Goal: Information Seeking & Learning: Get advice/opinions

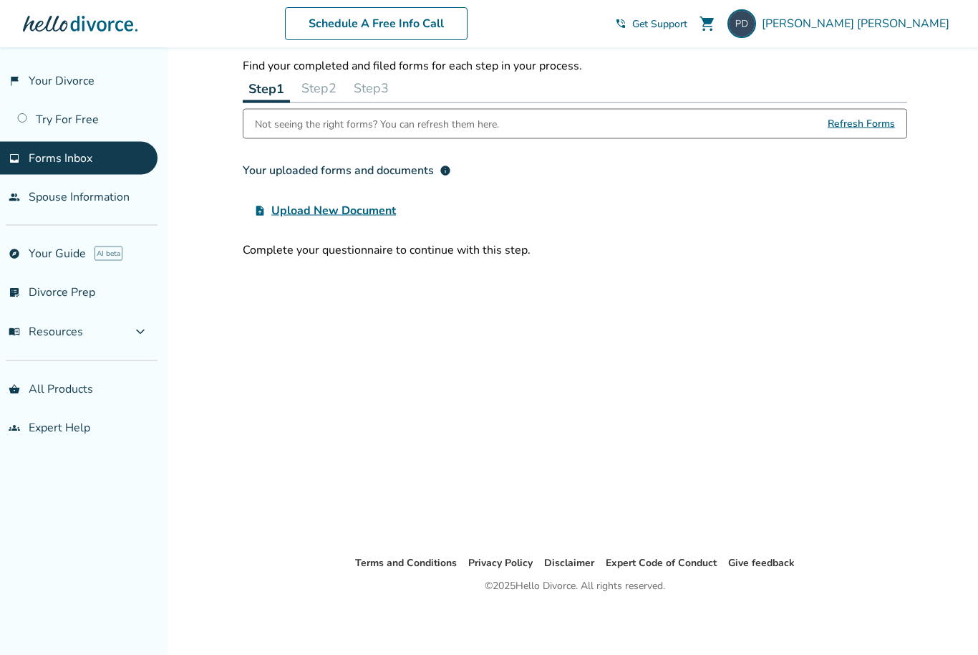
scroll to position [47, 0]
click at [82, 298] on link "list_alt_check Divorce Prep" at bounding box center [79, 292] width 158 height 33
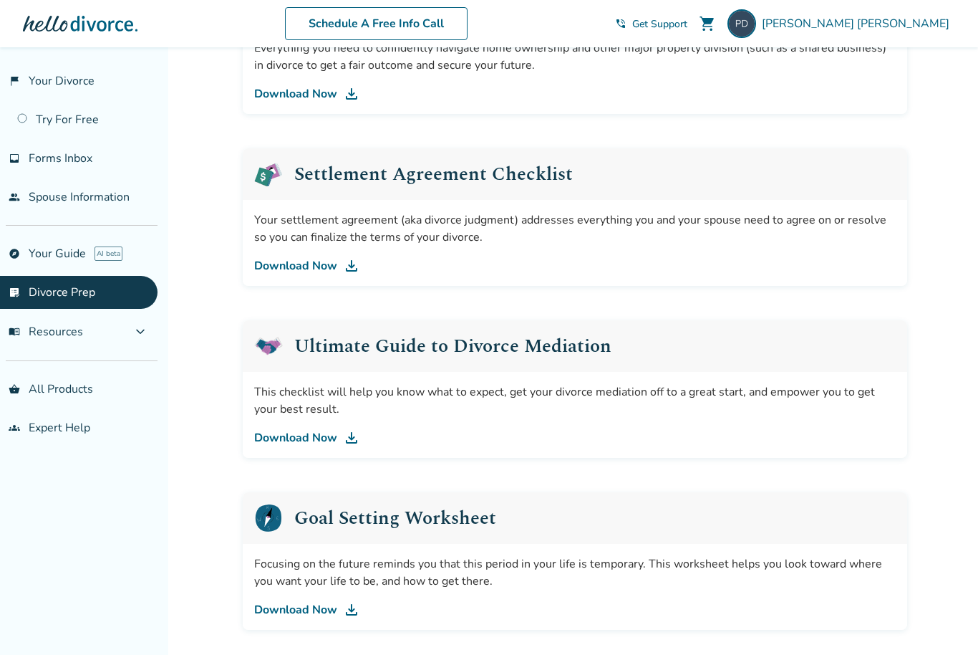
scroll to position [625, 0]
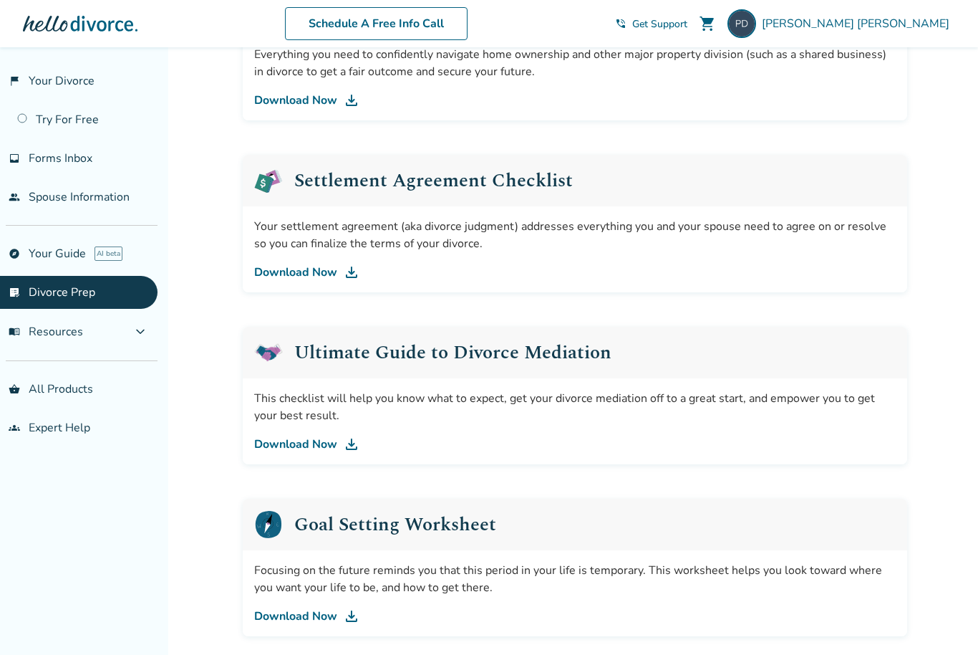
click at [317, 277] on link "Download Now" at bounding box center [575, 272] width 642 height 17
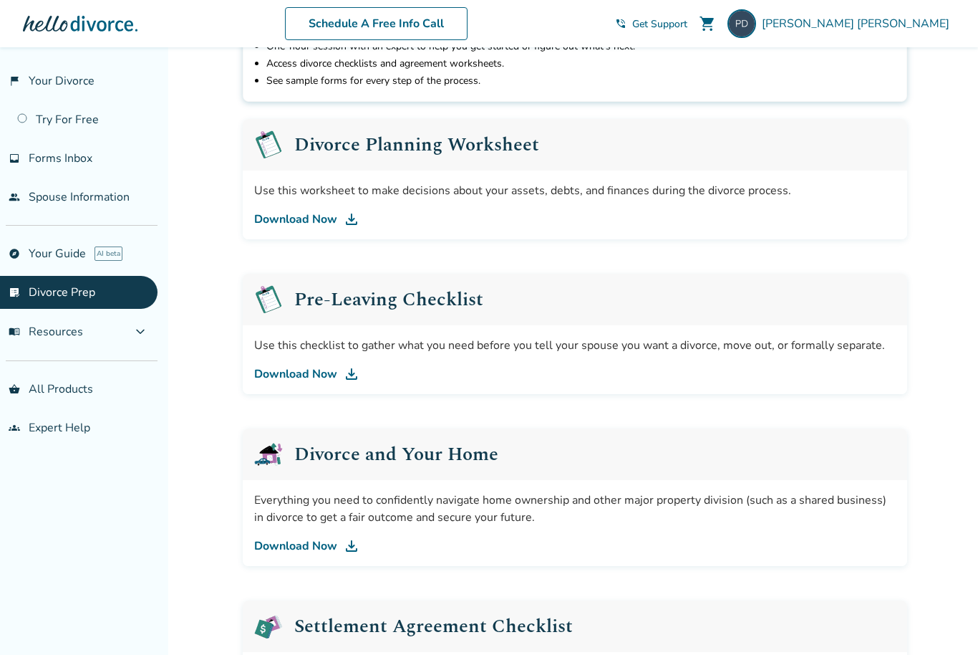
scroll to position [178, 0]
click at [88, 127] on link "Try For Free" at bounding box center [79, 119] width 158 height 33
click at [145, 340] on span "expand_more" at bounding box center [140, 331] width 17 height 17
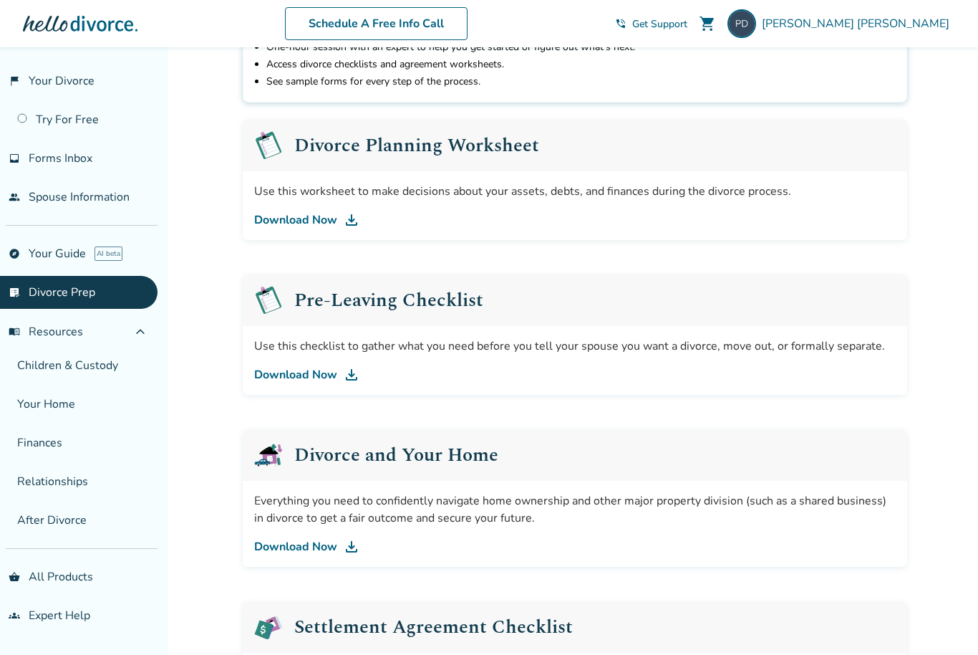
click at [60, 455] on link "Finances" at bounding box center [79, 442] width 158 height 33
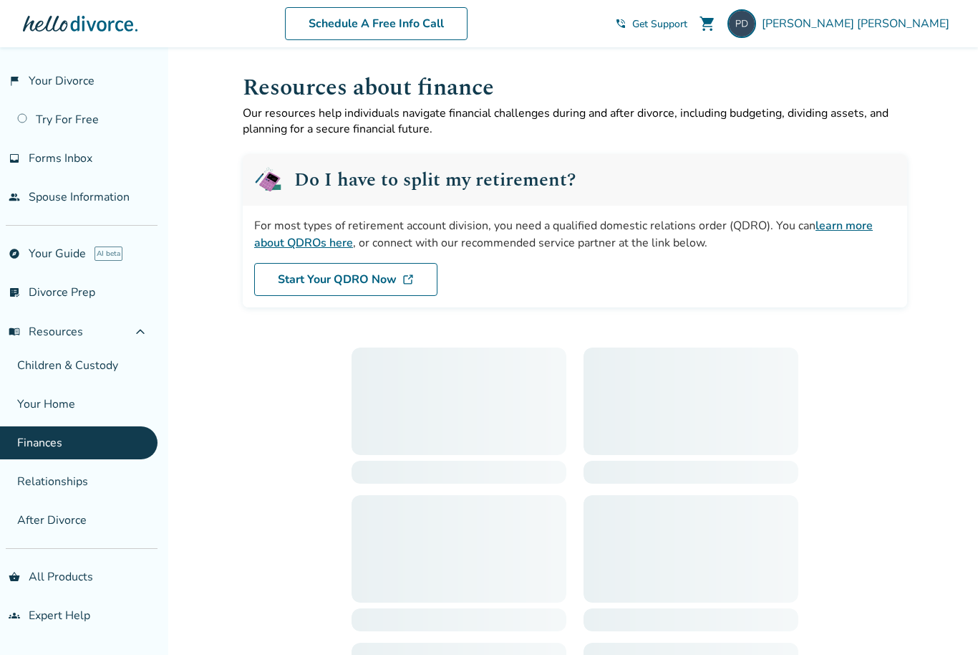
click at [388, 286] on link "Start Your QDRO Now" at bounding box center [345, 279] width 183 height 33
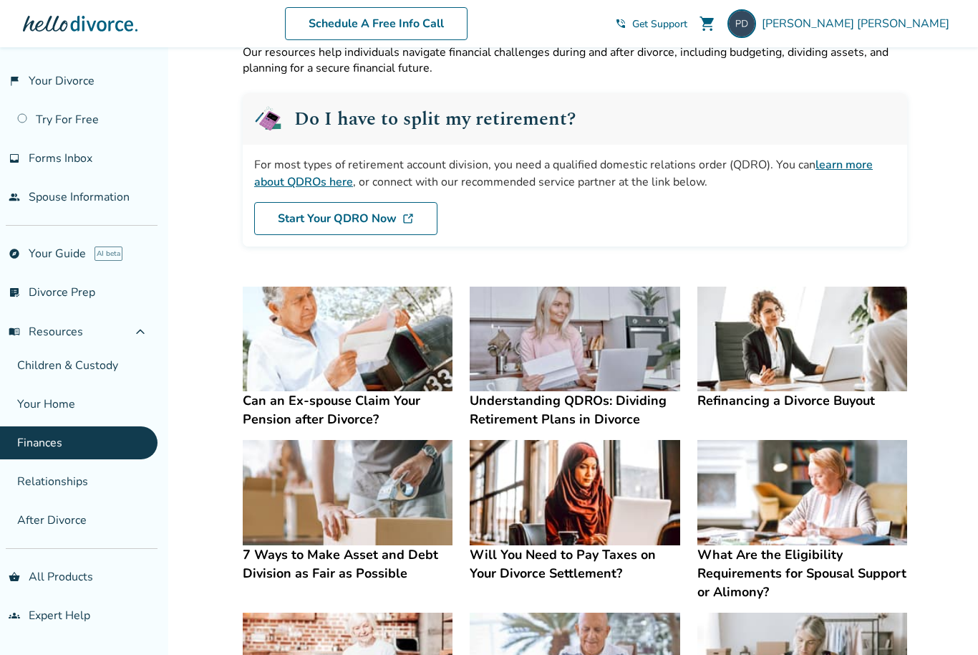
scroll to position [58, 0]
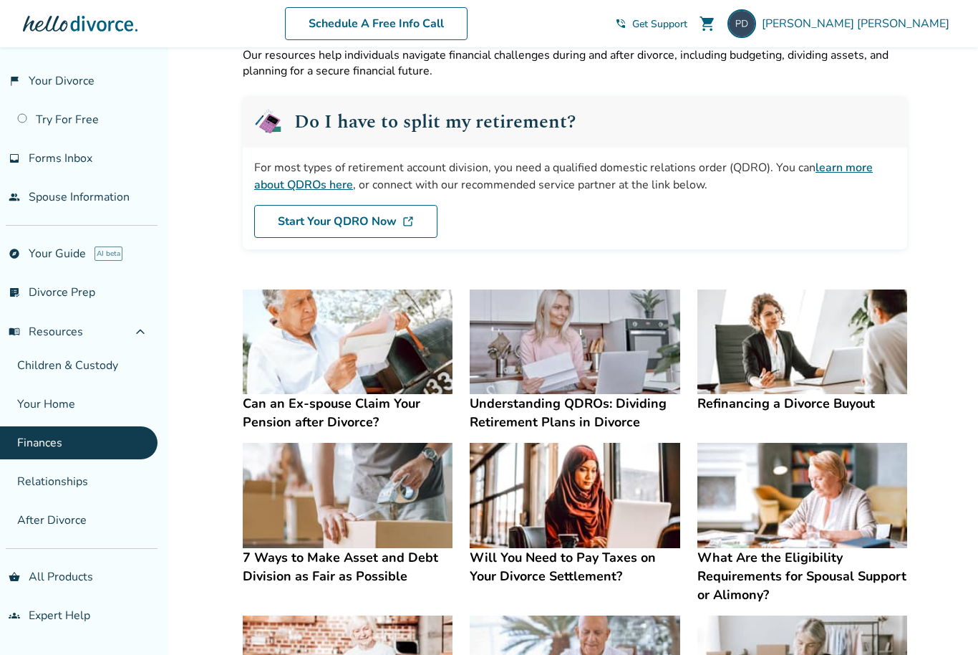
click at [79, 587] on link "shopping_basket All Products" at bounding box center [79, 576] width 158 height 33
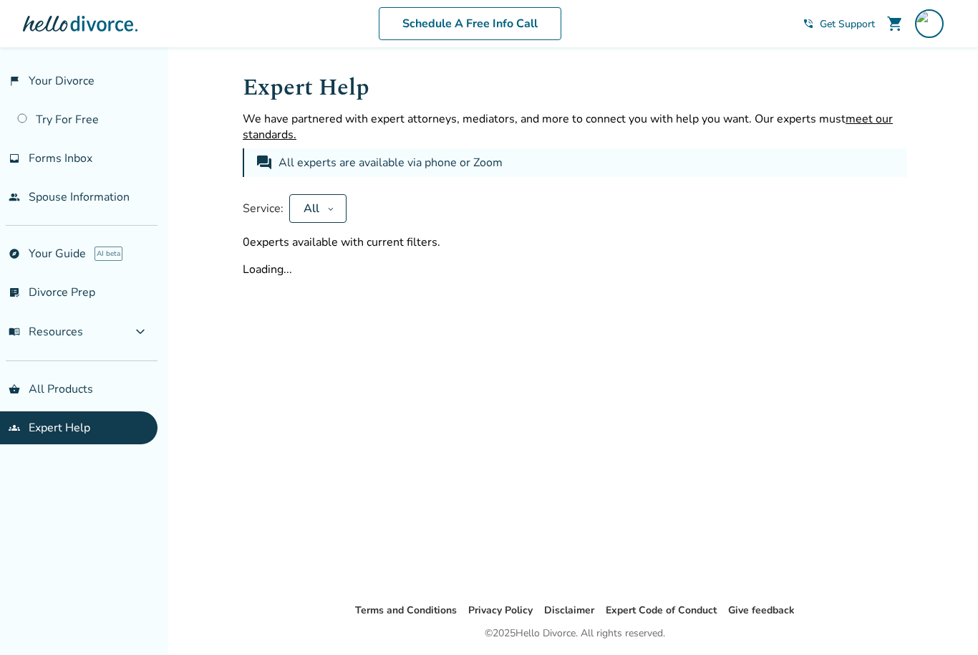
click at [85, 392] on link "shopping_basket All Products" at bounding box center [79, 388] width 158 height 33
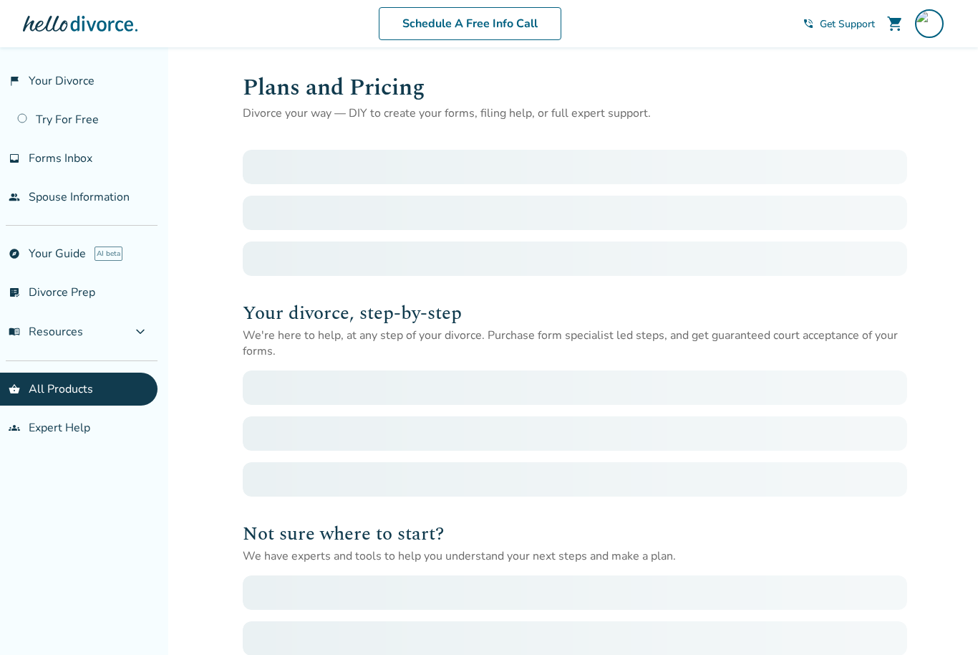
click at [596, 188] on div "Your divorce, step-by-step We're here to help, at any step of your divorce. Pur…" at bounding box center [575, 403] width 665 height 506
click at [450, 392] on div at bounding box center [575, 387] width 665 height 34
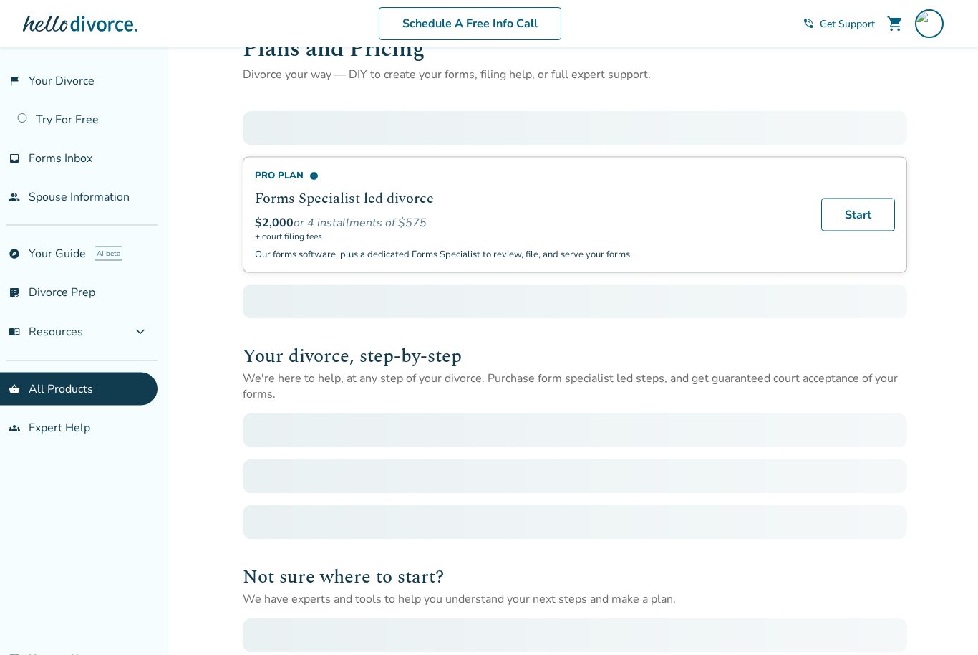
scroll to position [39, 0]
click at [629, 487] on div at bounding box center [575, 475] width 665 height 34
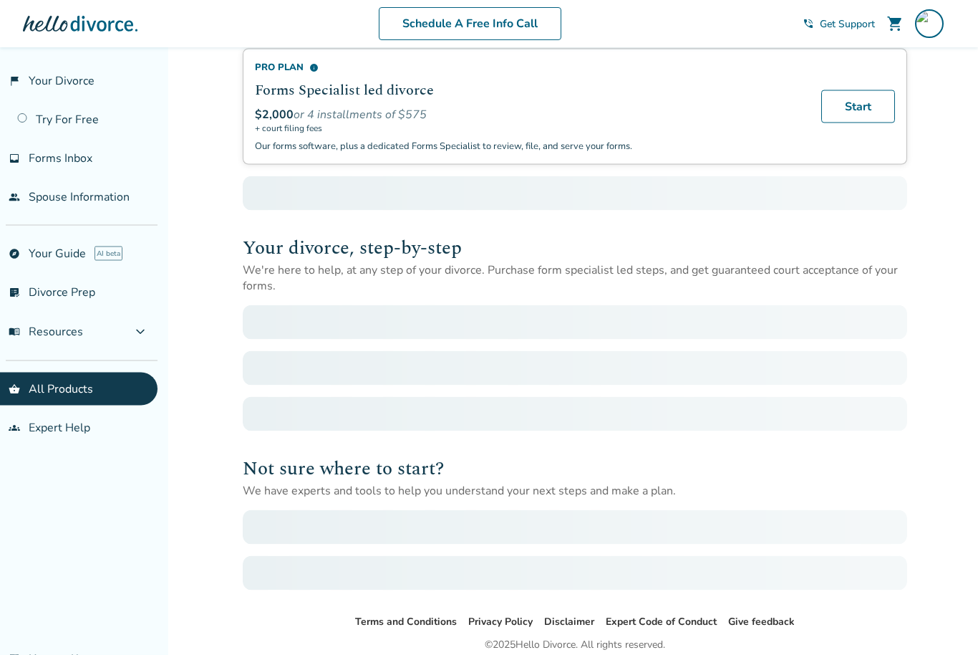
scroll to position [148, 0]
click at [820, 377] on div at bounding box center [575, 367] width 665 height 34
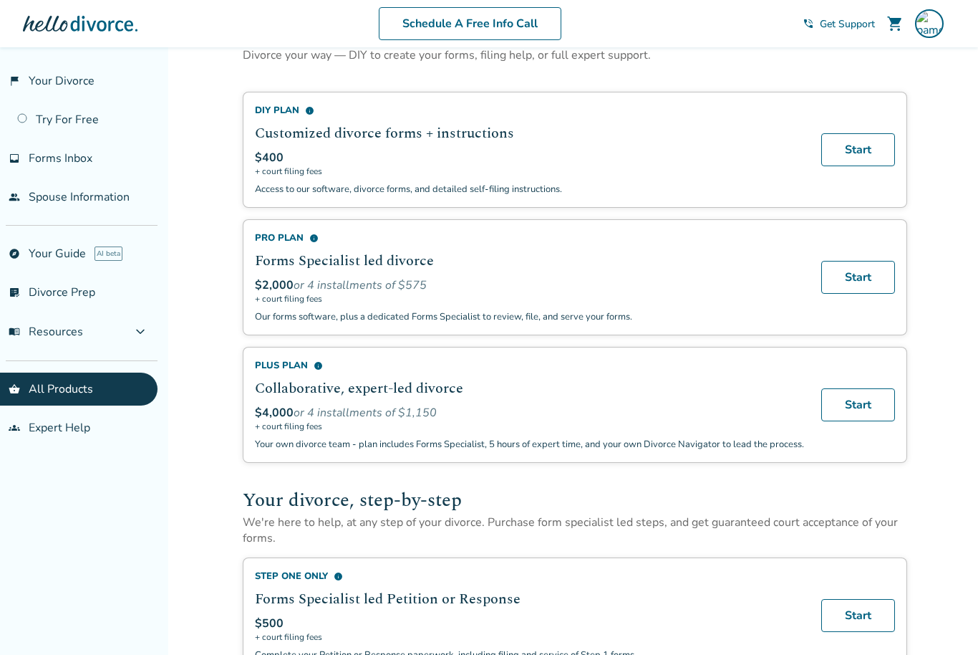
scroll to position [57, 0]
click at [83, 437] on link "groups Expert Help" at bounding box center [79, 427] width 158 height 33
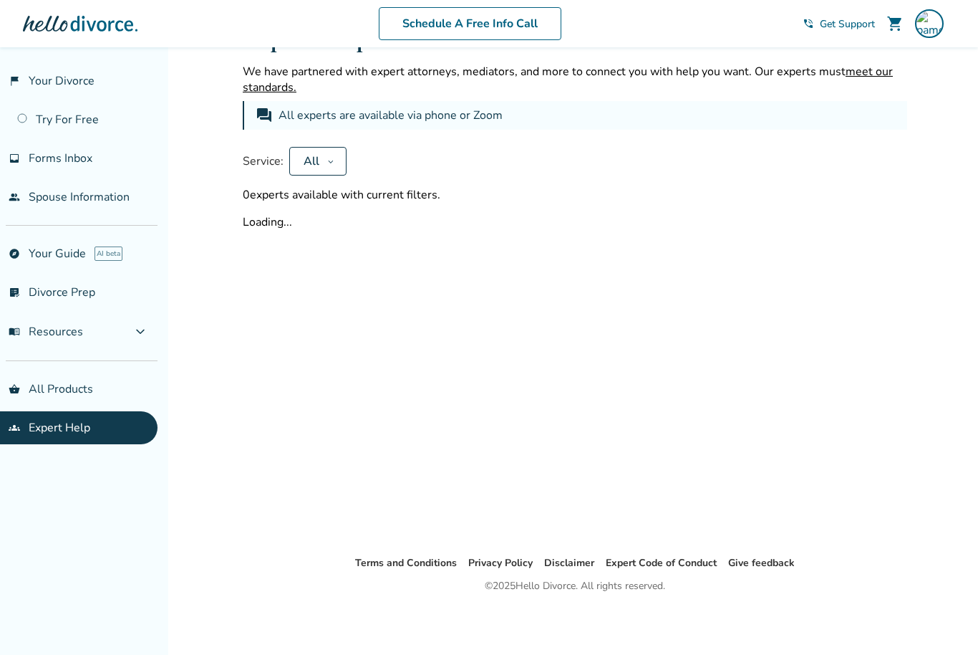
click at [329, 155] on icon at bounding box center [330, 160] width 7 height 11
click at [481, 162] on div "Service: All Apply" at bounding box center [575, 161] width 665 height 29
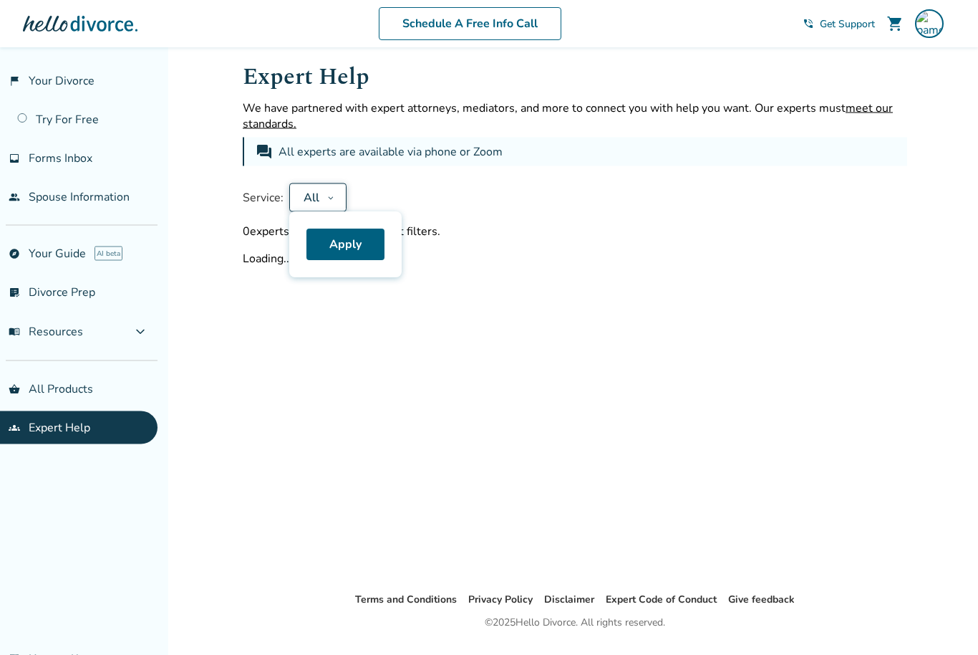
scroll to position [0, 0]
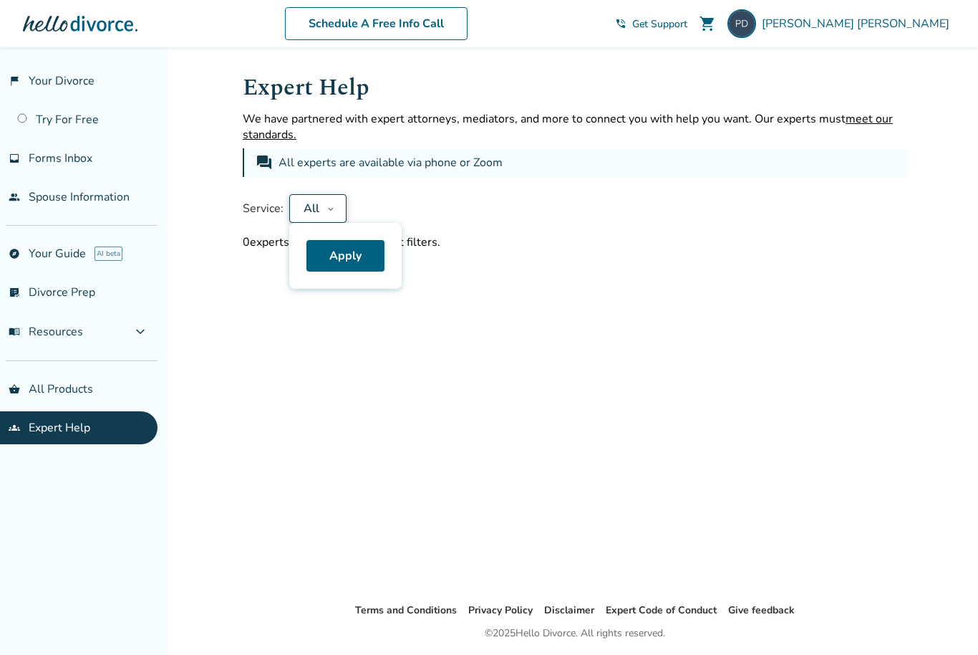
click at [617, 221] on div "Service: All Apply" at bounding box center [575, 208] width 665 height 29
click at [328, 208] on icon at bounding box center [330, 208] width 7 height 11
click at [471, 213] on div "Service: All" at bounding box center [575, 208] width 665 height 29
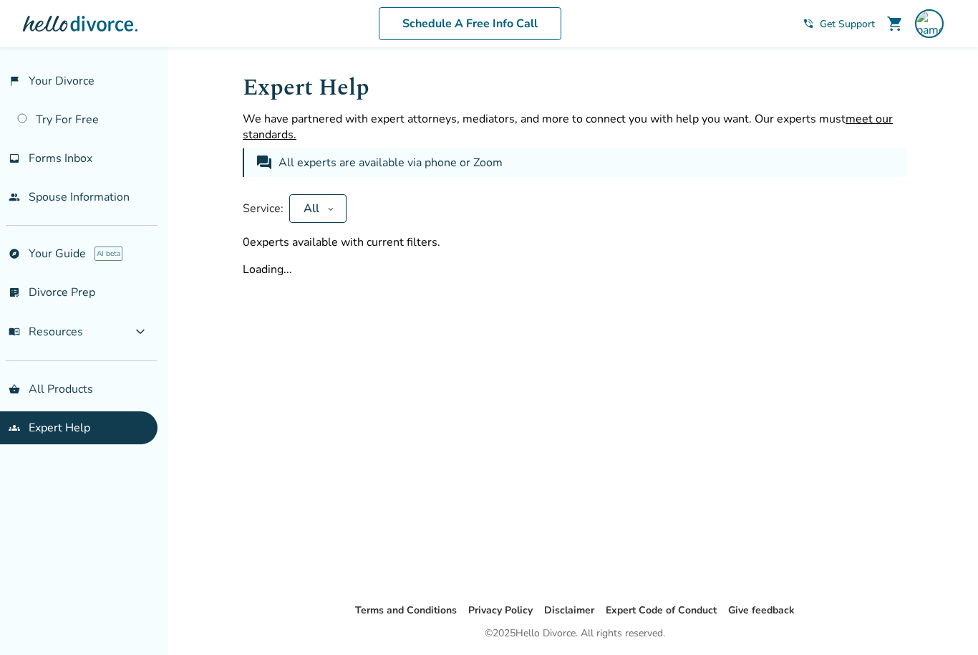
click at [74, 85] on link "flag_2 Your Divorce" at bounding box center [79, 80] width 158 height 33
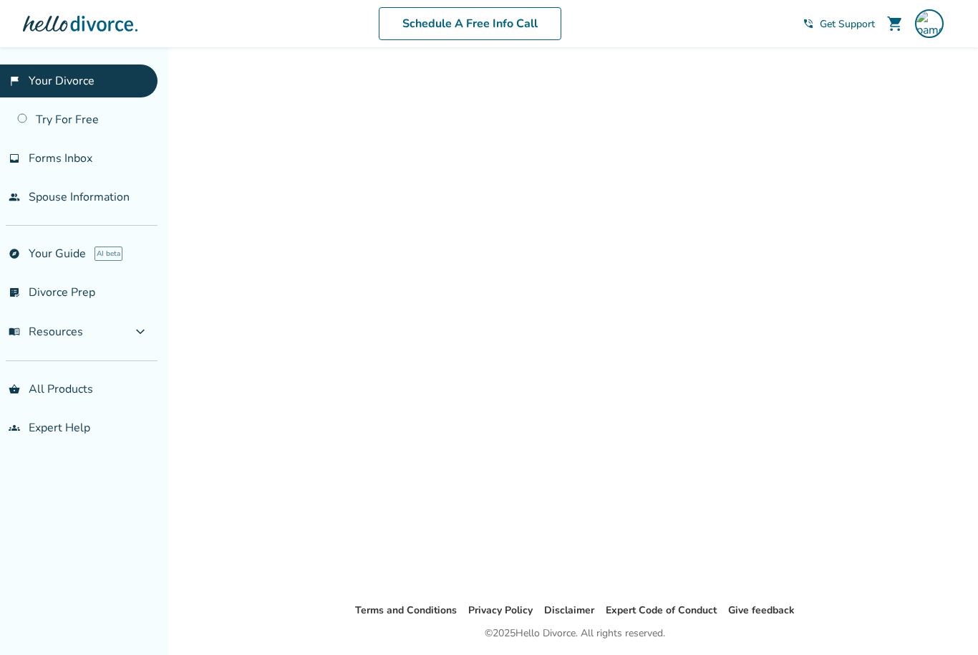
click at [118, 211] on link "people Spouse Information" at bounding box center [79, 197] width 158 height 33
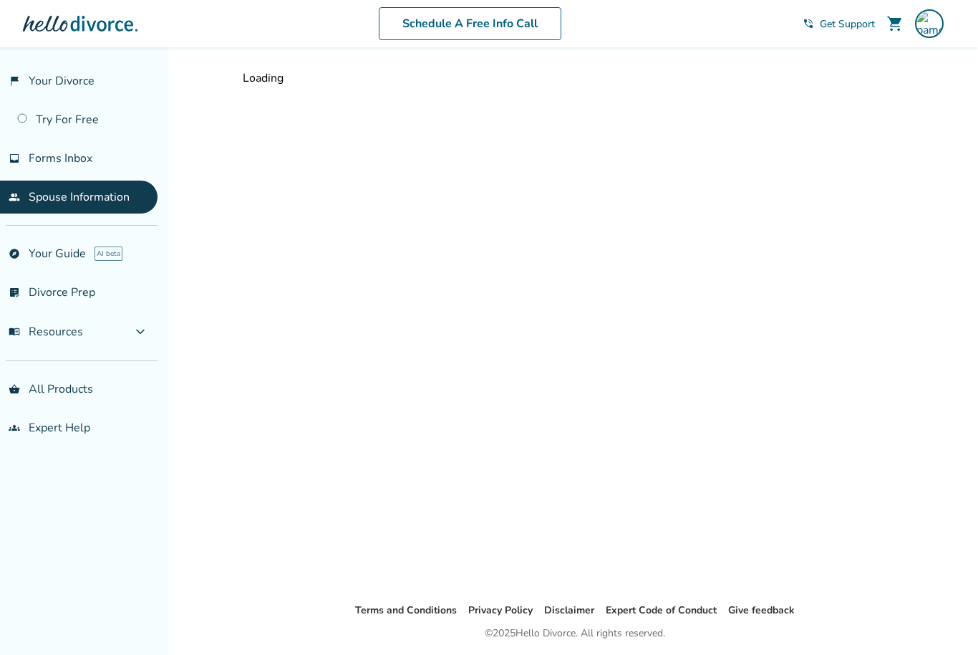
click at [89, 419] on link "groups Expert Help" at bounding box center [79, 427] width 158 height 33
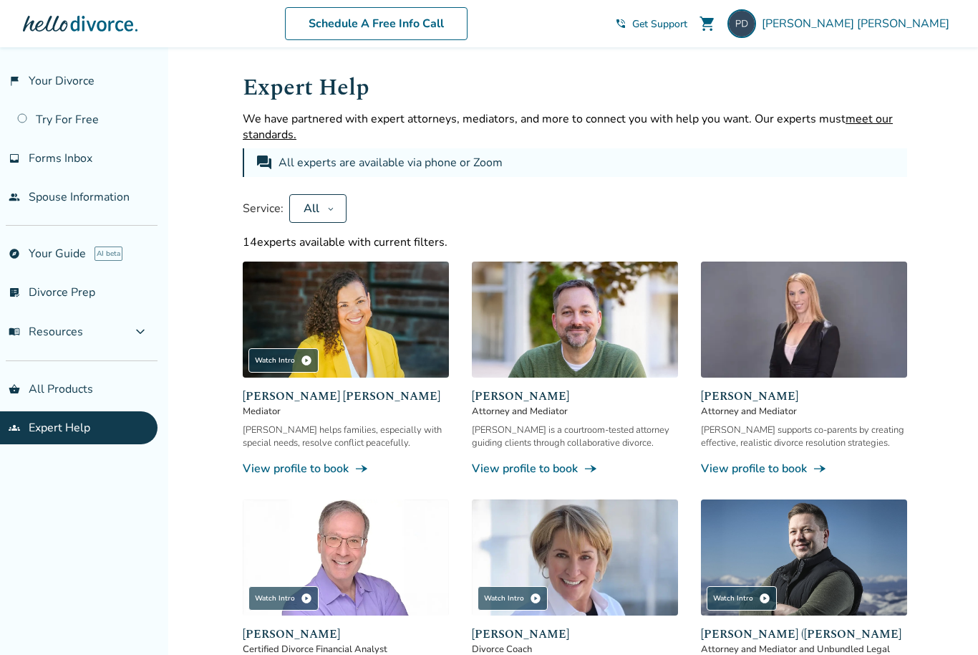
click at [337, 204] on button "All" at bounding box center [317, 208] width 57 height 29
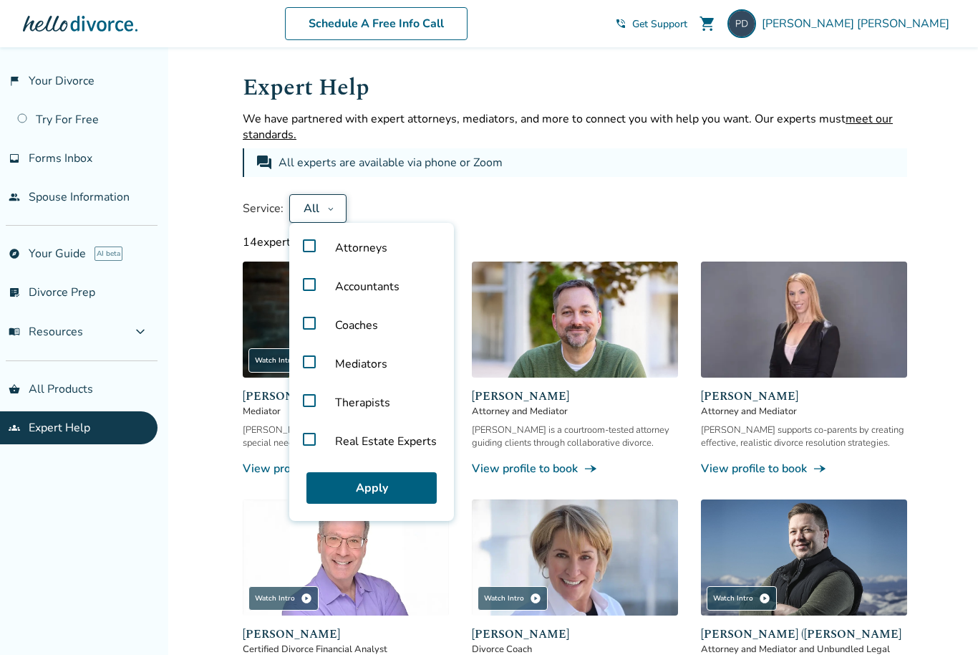
click at [829, 211] on div "Service: All Attorneys Accountants Coaches Mediators Therapists Real Estate Exp…" at bounding box center [575, 208] width 665 height 29
click at [890, 216] on div "Service: All Attorneys Accountants Coaches Mediators Therapists Real Estate Exp…" at bounding box center [575, 208] width 665 height 29
click at [585, 214] on div "Service: All Attorneys Accountants Coaches Mediators Therapists Real Estate Exp…" at bounding box center [575, 208] width 665 height 29
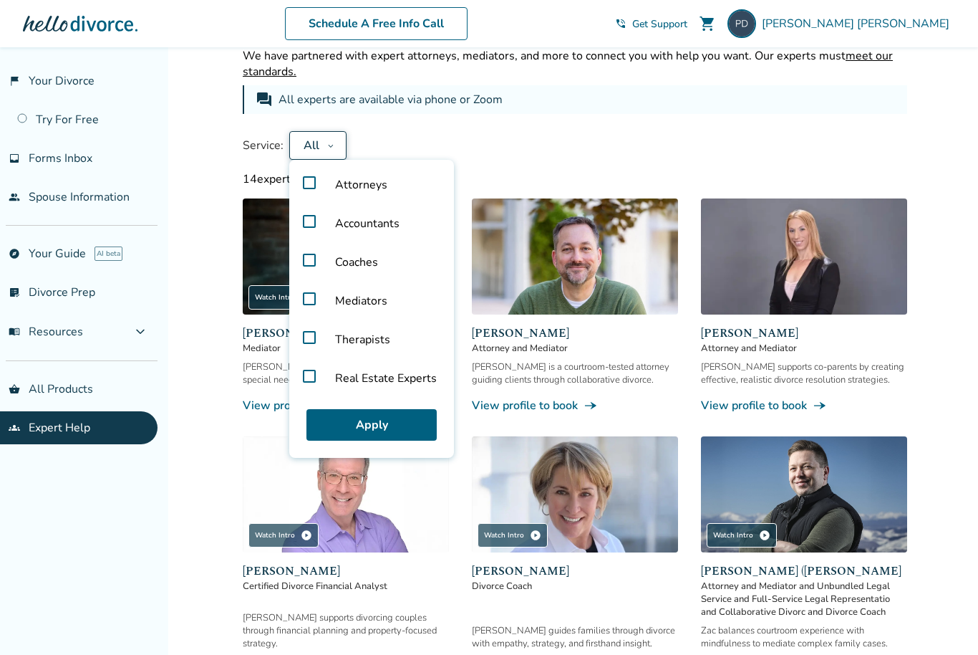
scroll to position [43, 0]
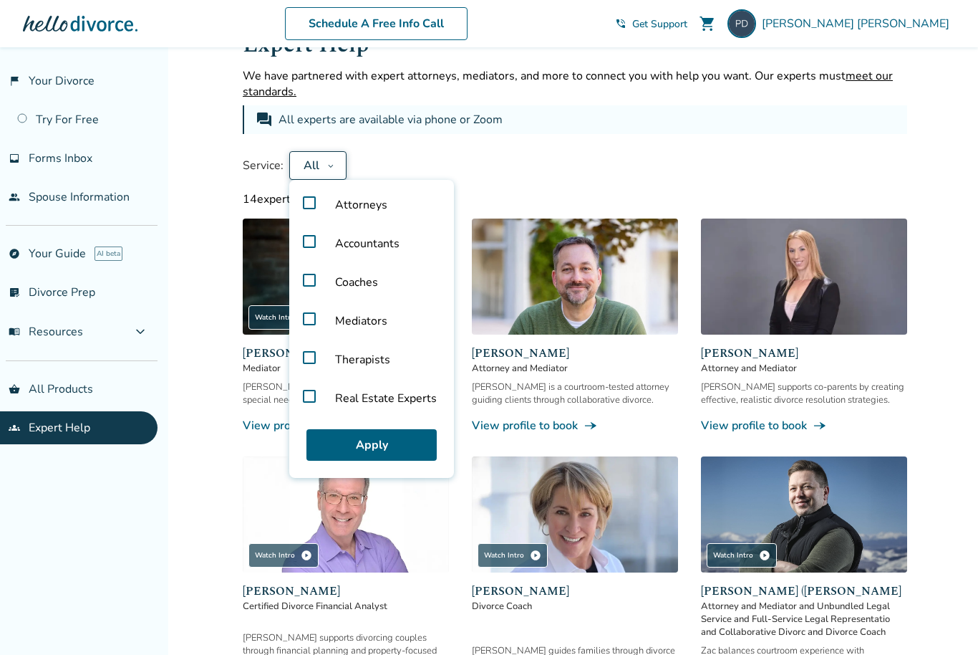
click at [338, 153] on button "All" at bounding box center [317, 165] width 57 height 29
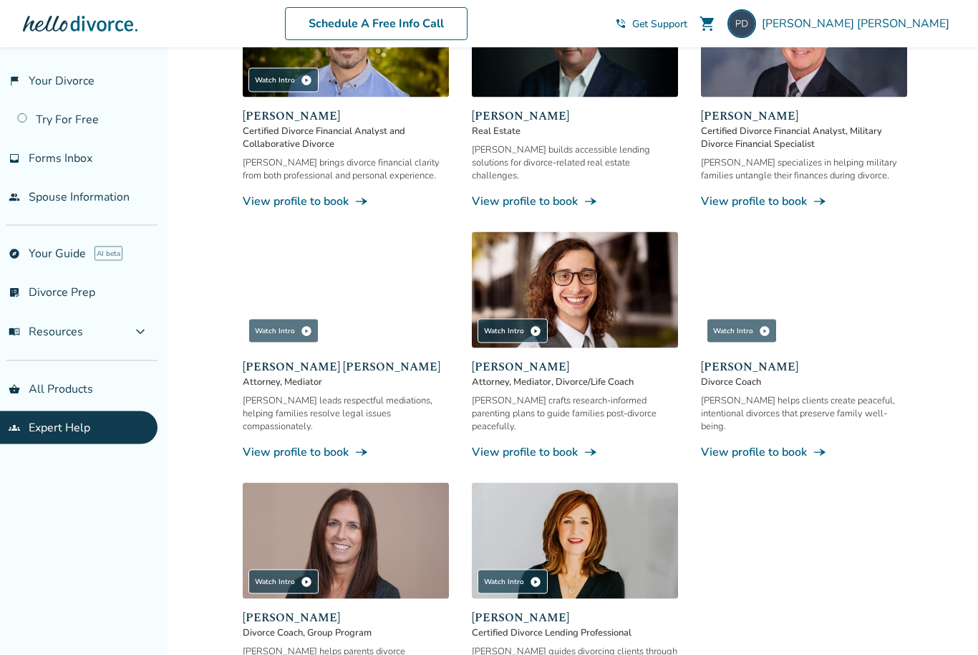
scroll to position [782, 0]
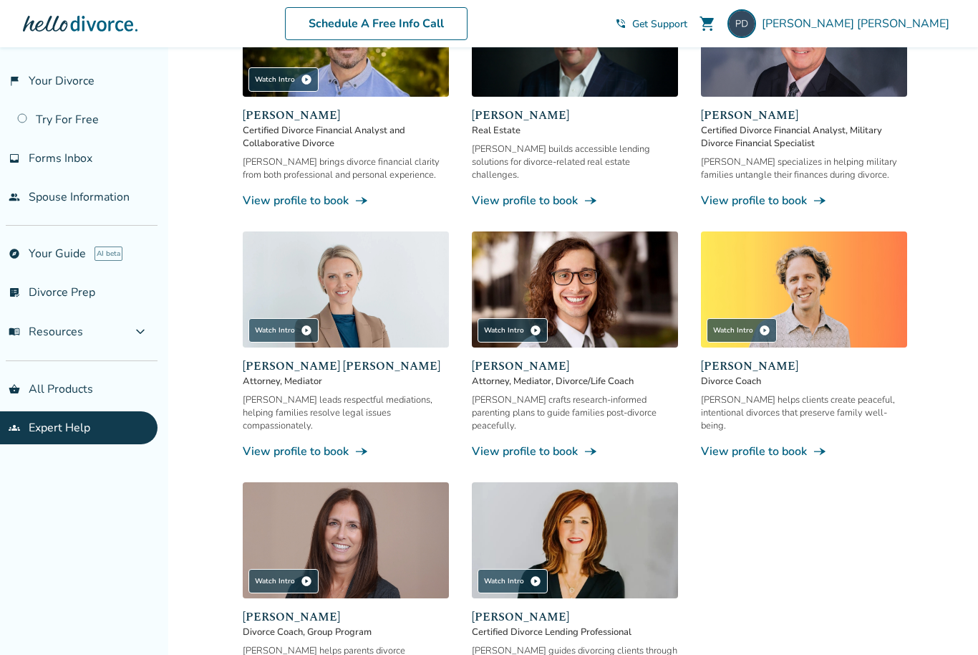
click at [332, 208] on link "View profile to book line_end_arrow_notch" at bounding box center [346, 201] width 206 height 16
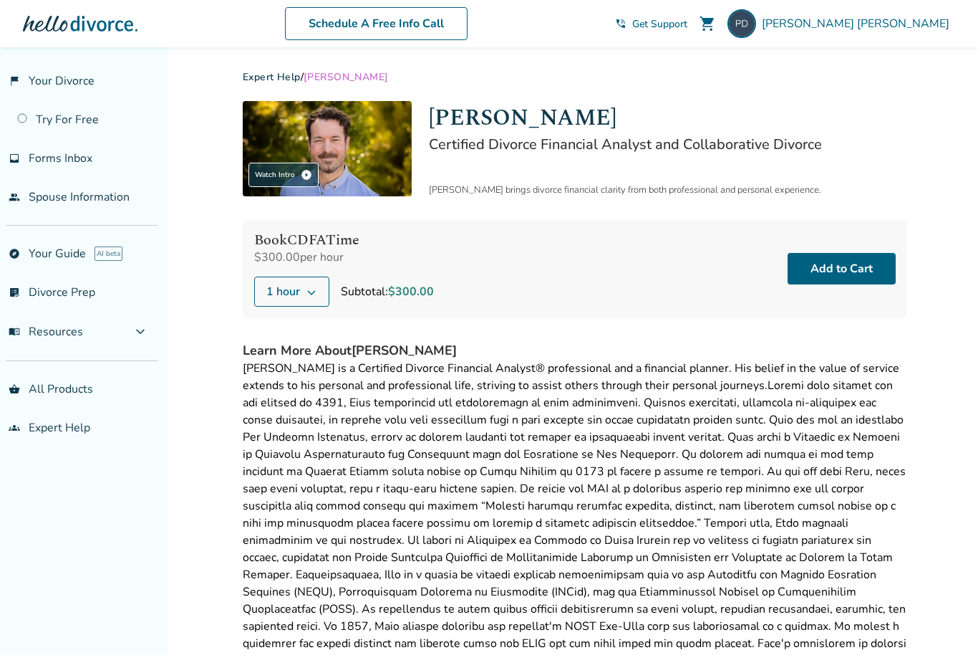
click at [78, 400] on link "shopping_basket All Products" at bounding box center [79, 388] width 158 height 33
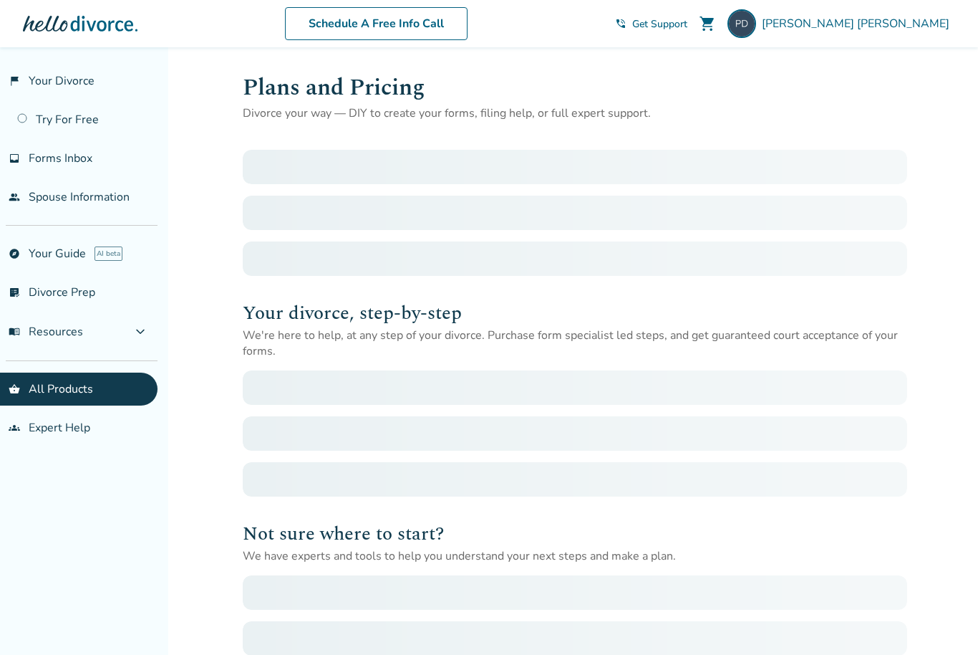
click at [105, 333] on button "menu_book Resources expand_more" at bounding box center [79, 331] width 158 height 34
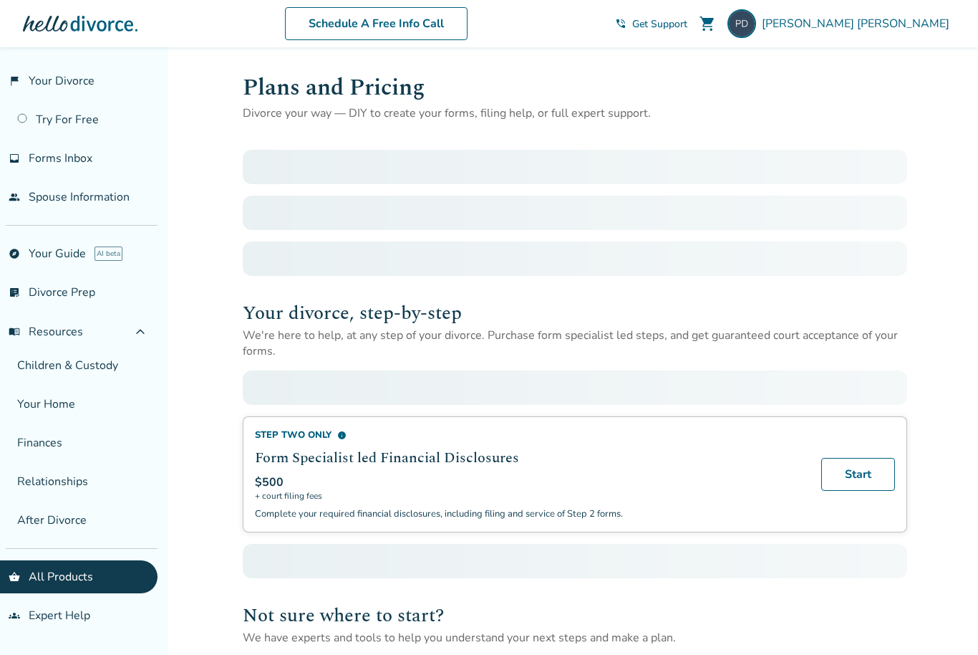
click at [149, 340] on span "expand_less" at bounding box center [140, 331] width 17 height 17
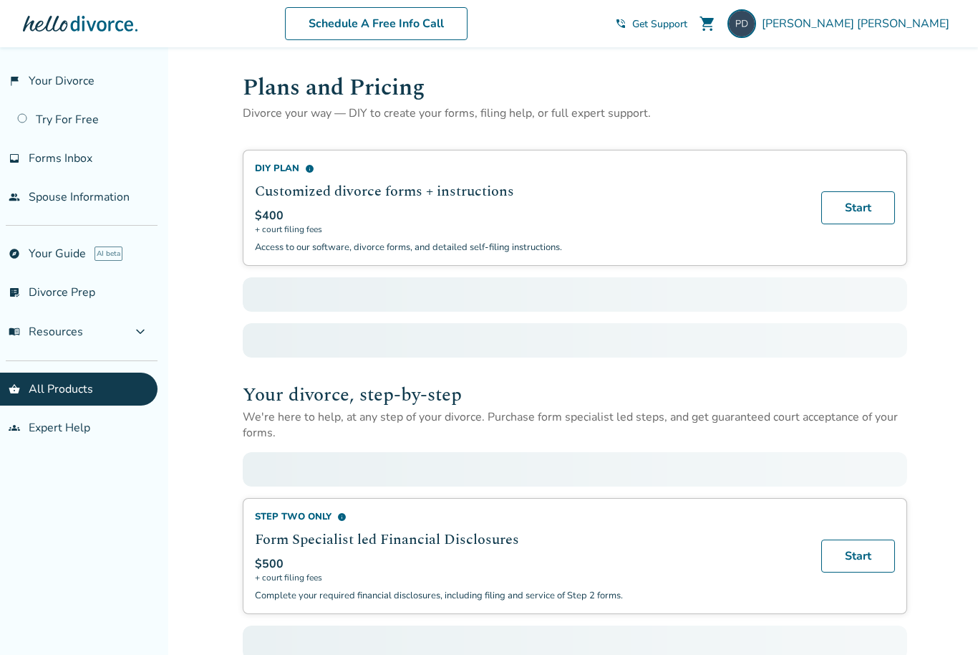
click at [365, 193] on h2 "Customized divorce forms + instructions" at bounding box center [529, 191] width 549 height 21
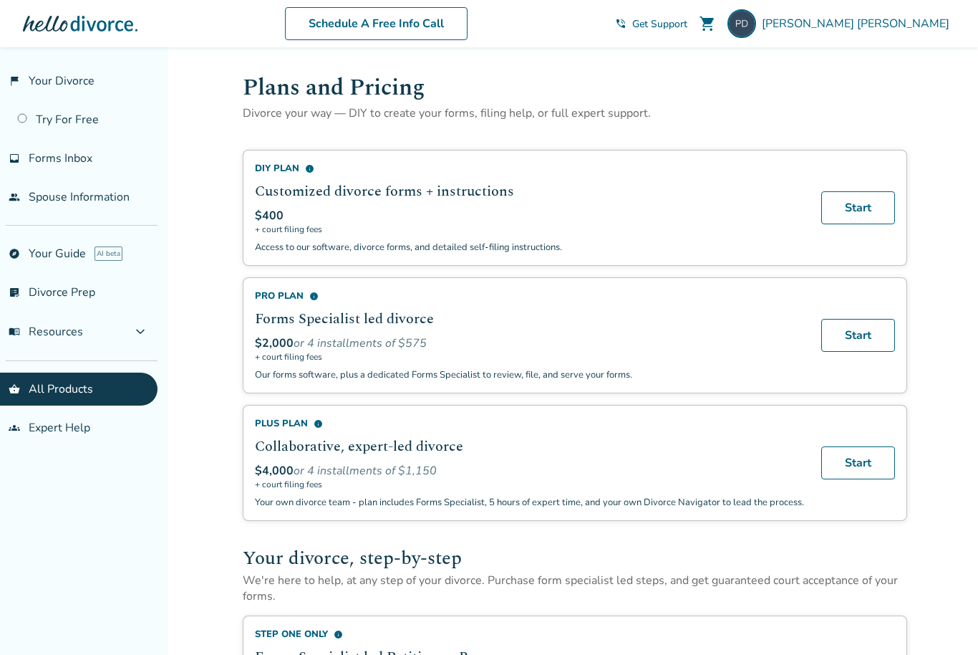
click at [77, 430] on link "groups Expert Help" at bounding box center [79, 427] width 158 height 33
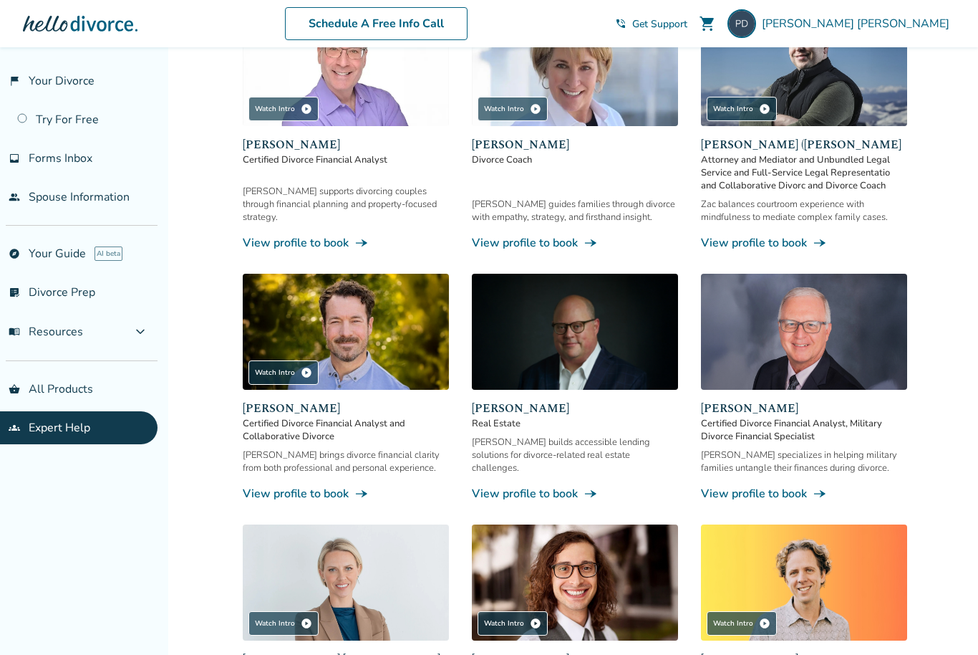
scroll to position [486, 0]
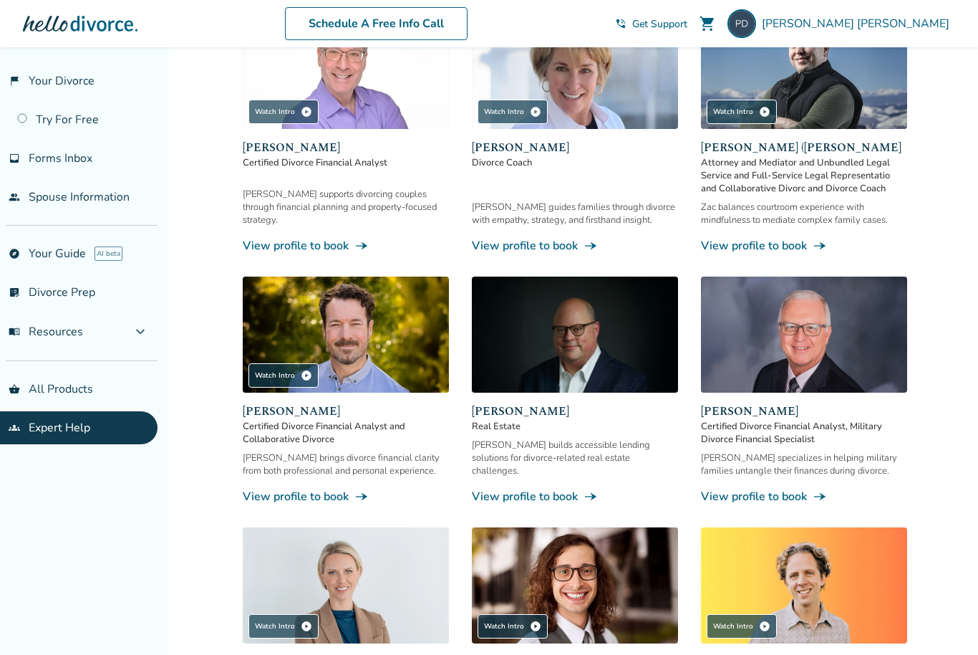
click at [288, 420] on span "[PERSON_NAME]" at bounding box center [346, 411] width 206 height 17
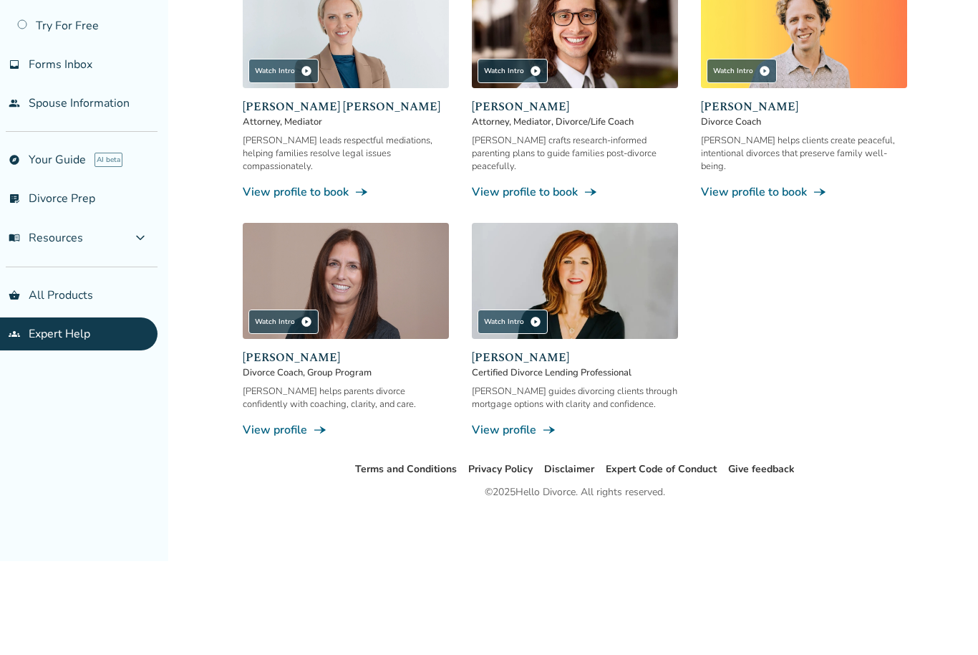
scroll to position [1319, 0]
